Goal: Information Seeking & Learning: Understand process/instructions

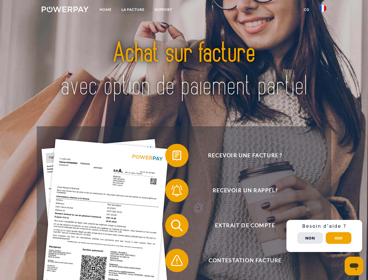
click at [65, 10] on img at bounding box center [65, 9] width 47 height 6
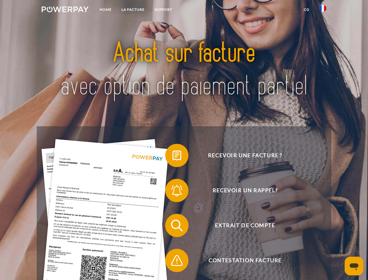
click at [323, 10] on img at bounding box center [322, 8] width 7 height 7
click at [306, 10] on link "CG" at bounding box center [306, 9] width 15 height 10
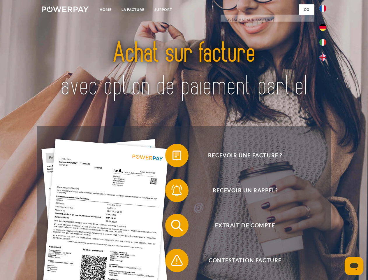
click at [172, 156] on span at bounding box center [168, 155] width 29 height 29
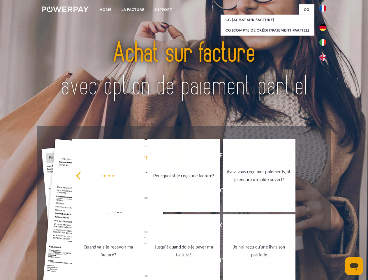
click at [172, 191] on div "retour Pourquoi ai-je reçu une facture? Avez-vous reçu mes paiements, ai-je enc…" at bounding box center [183, 213] width 235 height 150
click at [172, 226] on link "Jusqu'à quand dois-je payer ma facture?" at bounding box center [183, 250] width 73 height 73
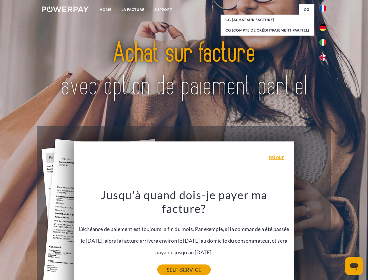
click at [172, 264] on link "SELF-SERVICE" at bounding box center [183, 269] width 53 height 10
click at [324, 236] on div "Recevoir une facture ? Recevoir un rappel? Extrait de compte retour" at bounding box center [184, 242] width 294 height 233
click at [310, 237] on span "Extrait de compte" at bounding box center [245, 225] width 143 height 23
click at [338, 238] on header "Home LA FACTURE Support" at bounding box center [184, 201] width 368 height 402
